Goal: Task Accomplishment & Management: Use online tool/utility

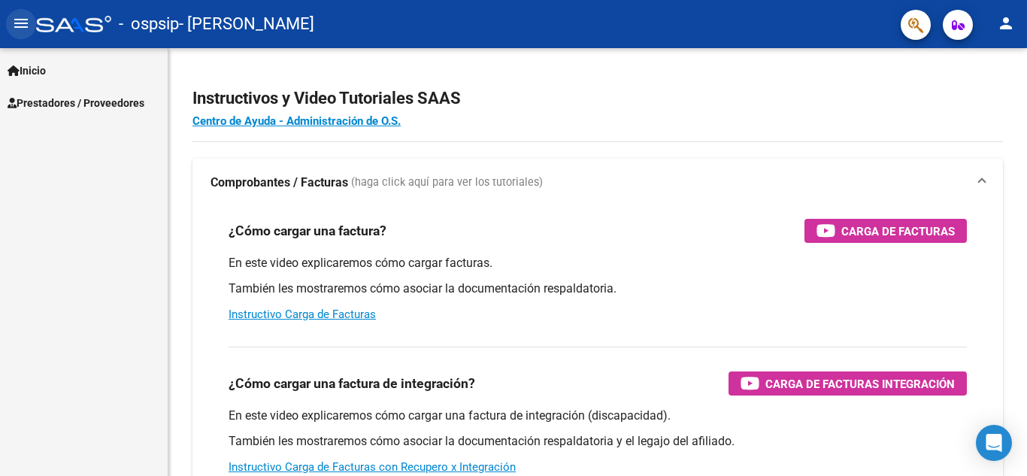
click at [23, 23] on mat-icon "menu" at bounding box center [21, 23] width 18 height 18
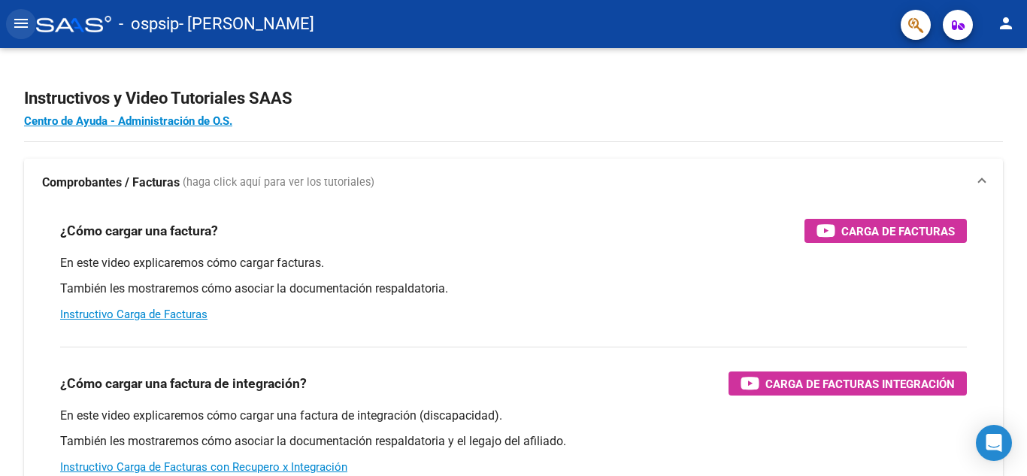
click at [26, 21] on mat-icon "menu" at bounding box center [21, 23] width 18 height 18
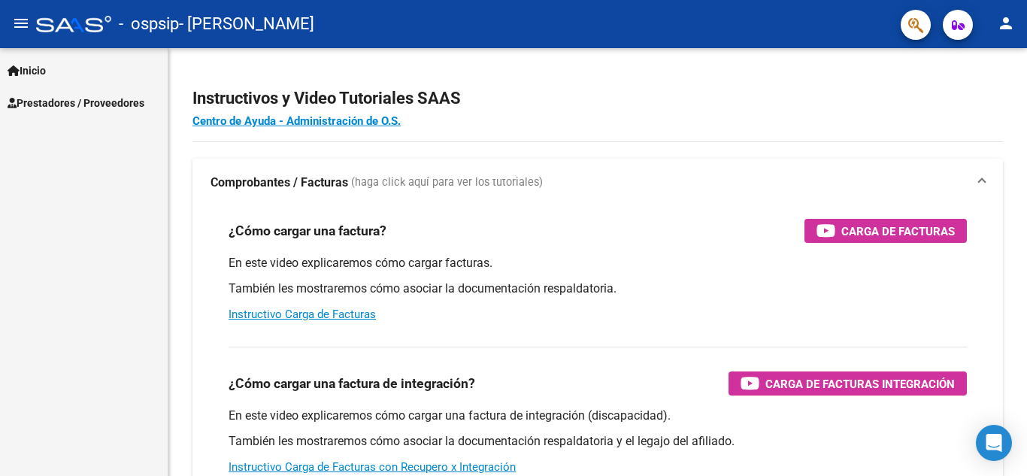
click at [26, 101] on span "Prestadores / Proveedores" at bounding box center [76, 103] width 137 height 17
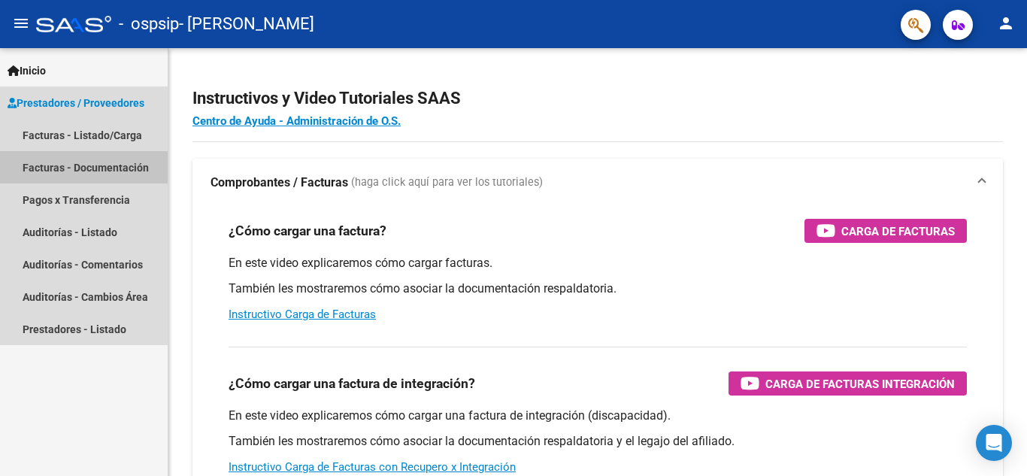
click at [59, 158] on link "Facturas - Documentación" at bounding box center [84, 167] width 168 height 32
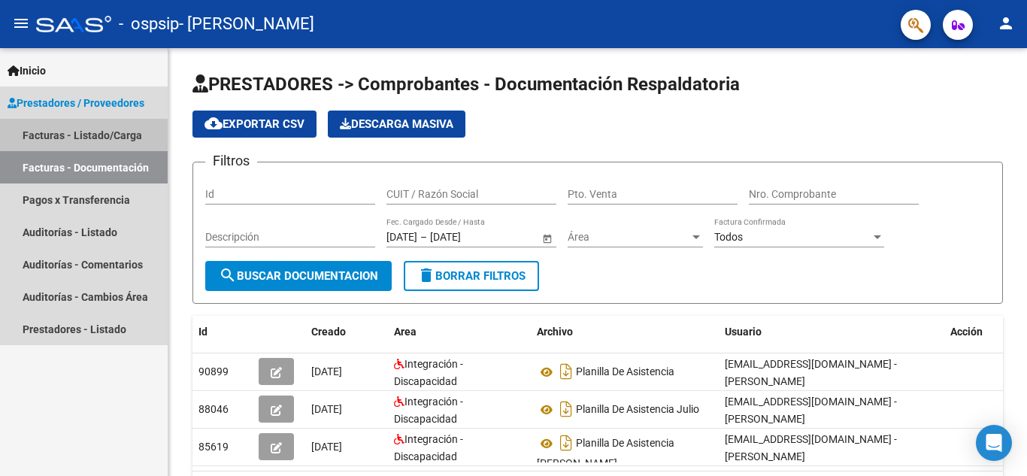
click at [53, 137] on link "Facturas - Listado/Carga" at bounding box center [84, 135] width 168 height 32
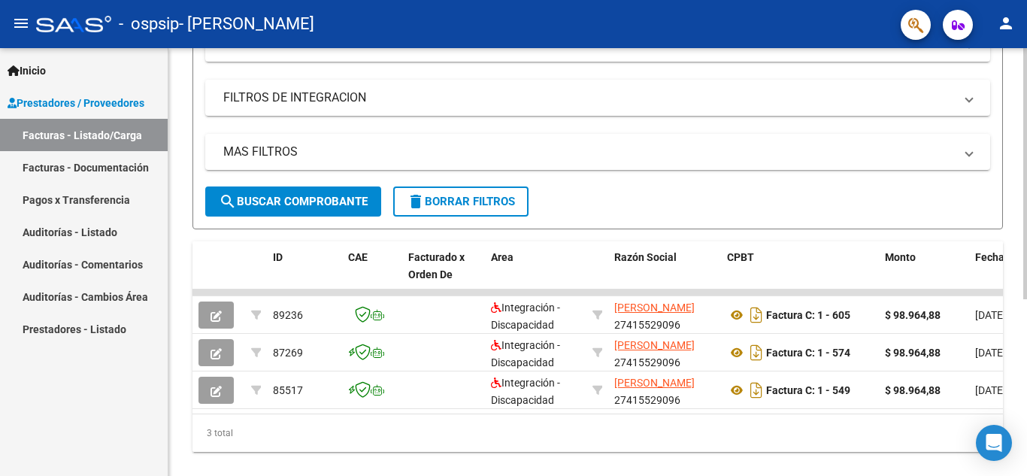
scroll to position [301, 0]
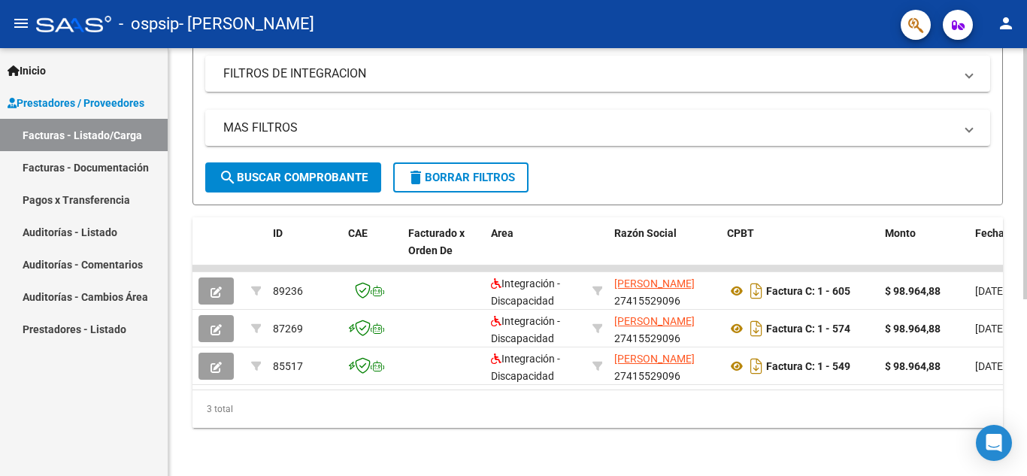
click at [997, 298] on div "Video tutorial PRESTADORES -> Listado de CPBTs Emitidos por Prestadores / Prove…" at bounding box center [599, 117] width 862 height 717
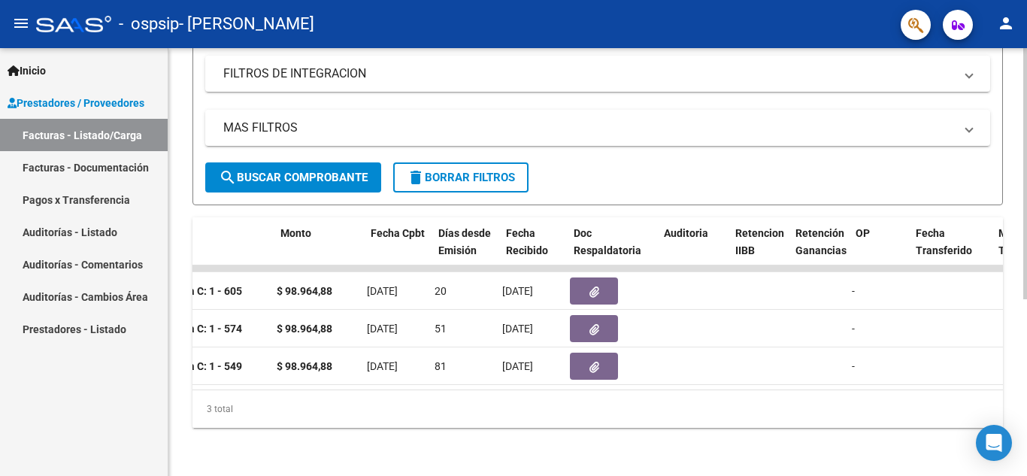
scroll to position [0, 605]
drag, startPoint x: 407, startPoint y: 377, endPoint x: 290, endPoint y: 392, distance: 118.3
click at [290, 392] on div "ID CAE Facturado x Orden De Area Razón Social CPBT Monto Fecha Cpbt Días desde …" at bounding box center [598, 322] width 811 height 211
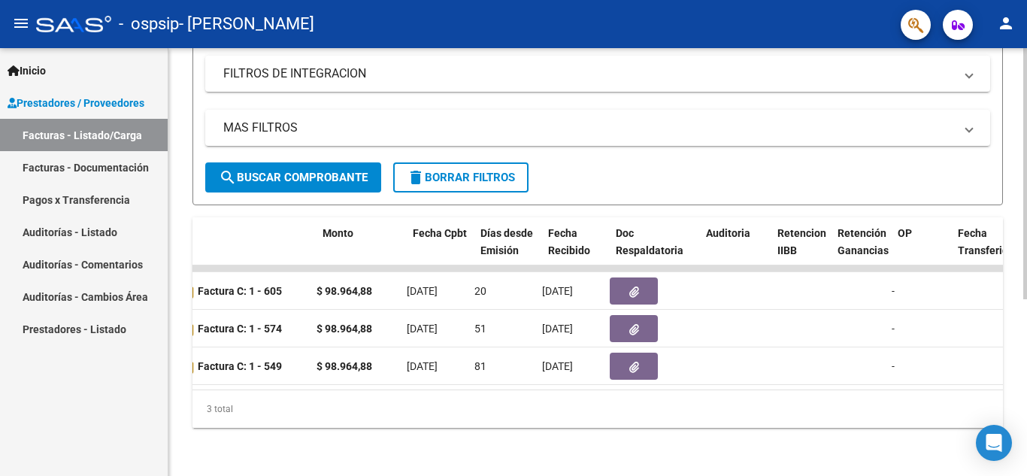
scroll to position [0, 556]
